Goal: Find specific page/section: Find specific page/section

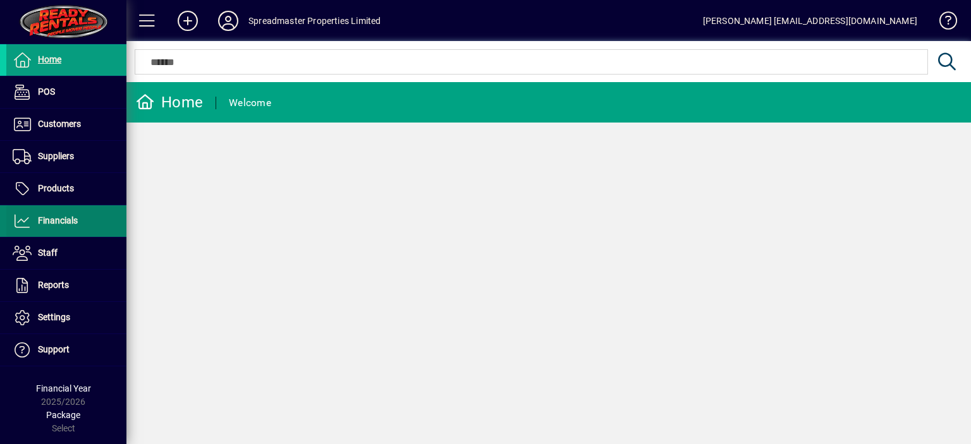
click at [62, 220] on span "Financials" at bounding box center [58, 220] width 40 height 10
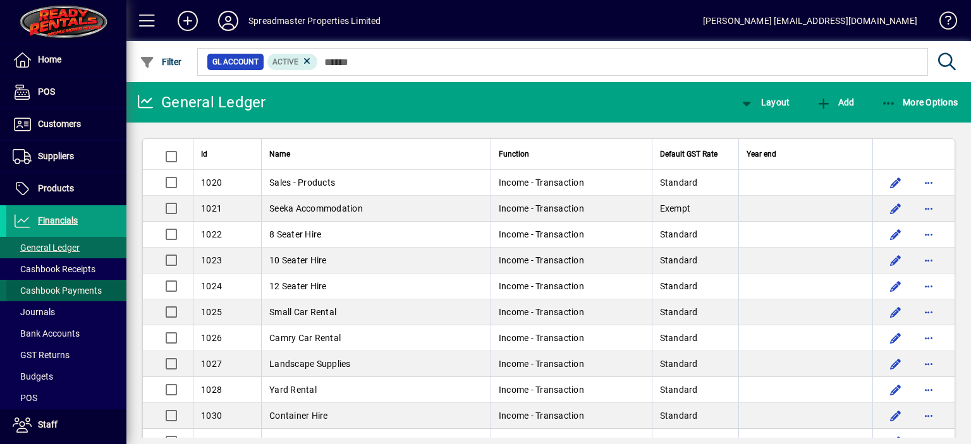
click at [71, 288] on span "Cashbook Payments" at bounding box center [57, 291] width 89 height 10
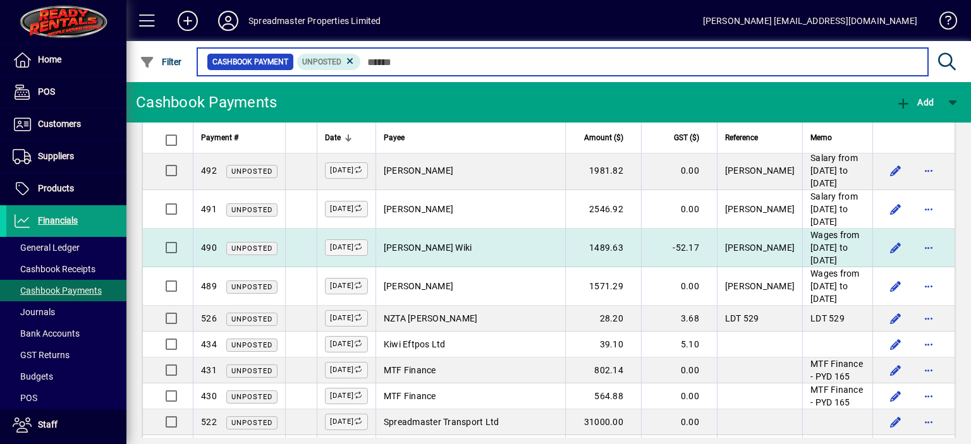
scroll to position [687, 0]
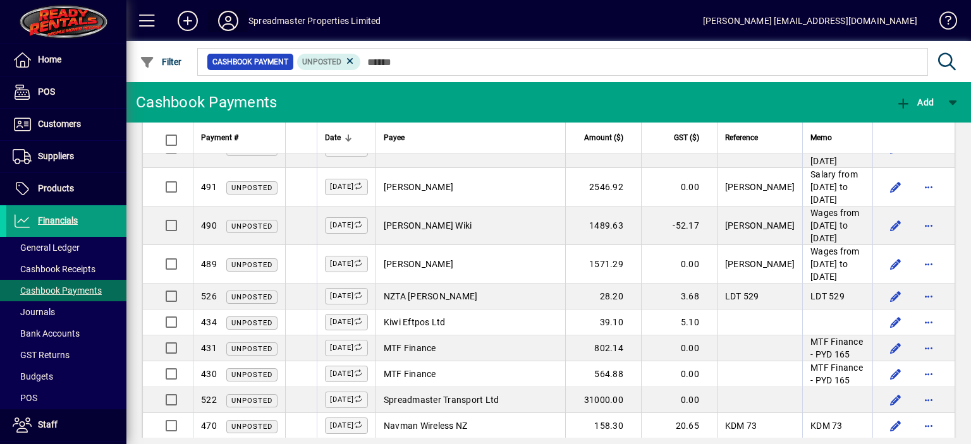
click at [231, 19] on icon at bounding box center [227, 21] width 25 height 20
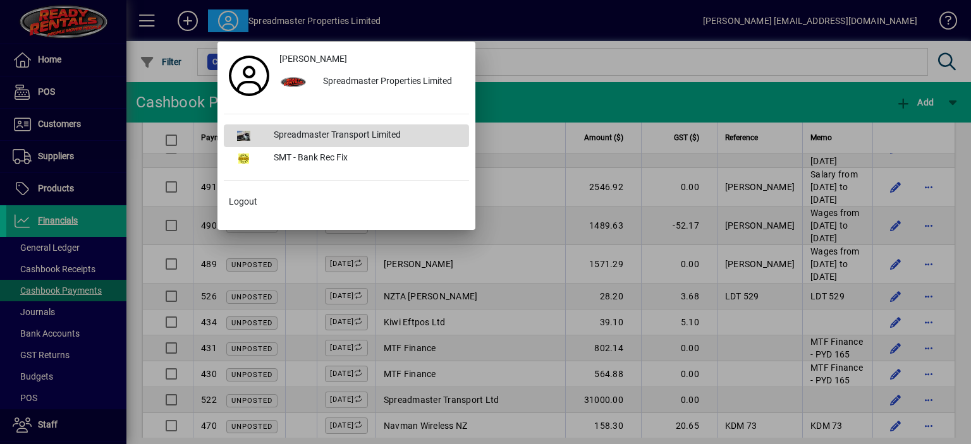
click at [298, 133] on div "Spreadmaster Transport Limited" at bounding box center [366, 135] width 205 height 23
